Goal: Task Accomplishment & Management: Manage account settings

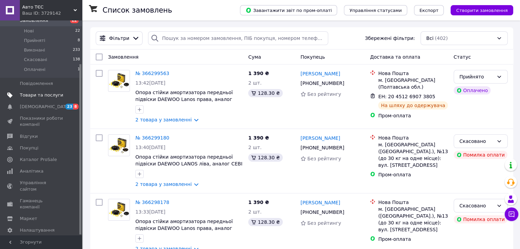
click at [45, 92] on span "Товари та послуги" at bounding box center [41, 95] width 43 height 6
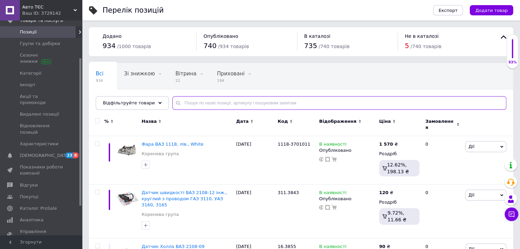
click at [198, 103] on input "text" at bounding box center [339, 103] width 334 height 14
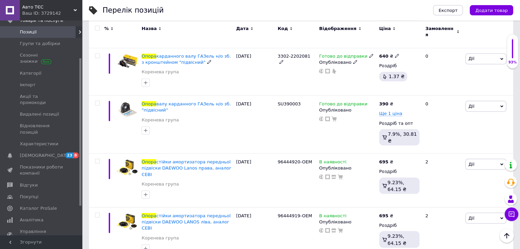
scroll to position [1196, 0]
type input "опора"
click at [395, 159] on icon at bounding box center [397, 161] width 4 height 4
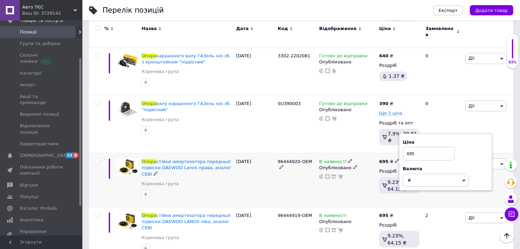
click at [414, 147] on input "695" at bounding box center [428, 154] width 52 height 14
type input "6"
type input "715"
click at [353, 153] on div "В наявності Опубліковано" at bounding box center [347, 180] width 60 height 54
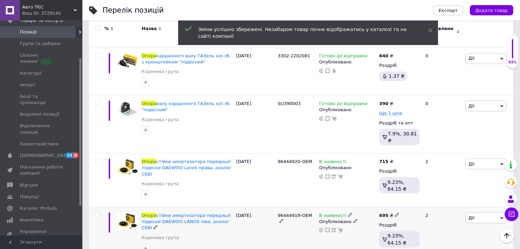
click at [395, 213] on icon at bounding box center [397, 215] width 4 height 4
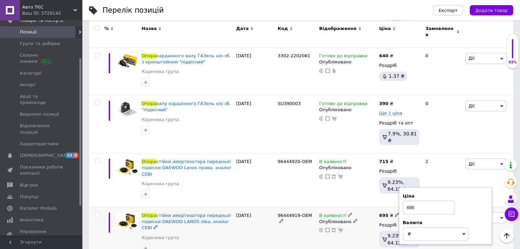
click at [414, 201] on input "695" at bounding box center [428, 208] width 52 height 14
type input "6"
type input "715"
click at [356, 153] on div "В наявності Опубліковано" at bounding box center [347, 180] width 60 height 54
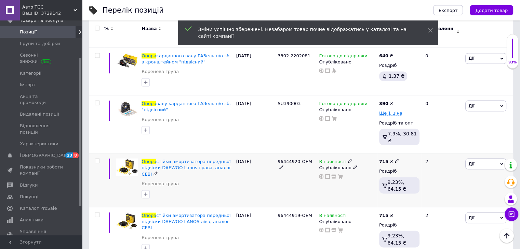
click at [500, 163] on icon at bounding box center [501, 164] width 3 height 2
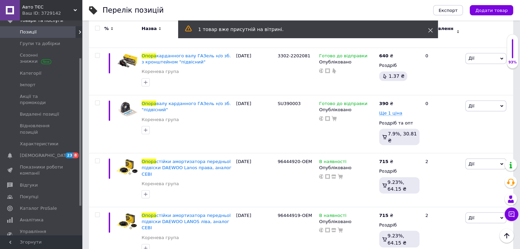
click at [430, 30] on use at bounding box center [430, 30] width 4 height 4
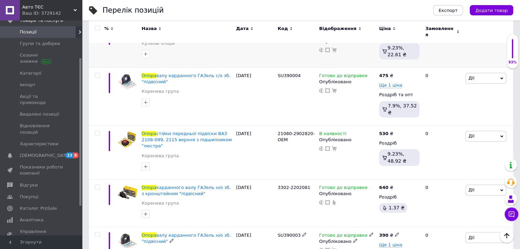
scroll to position [998, 0]
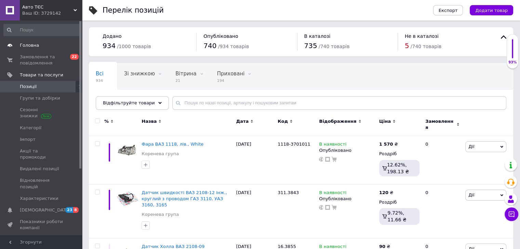
click at [29, 45] on span "Головна" at bounding box center [29, 45] width 19 height 6
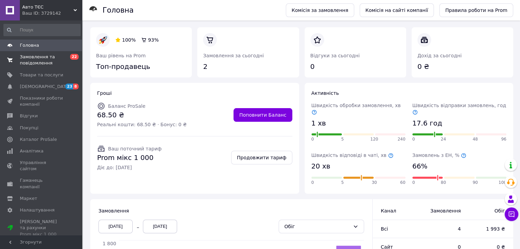
click at [33, 59] on span "Замовлення та повідомлення" at bounding box center [41, 60] width 43 height 12
